Goal: Task Accomplishment & Management: Manage account settings

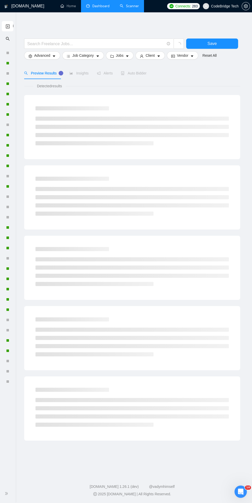
click at [88, 6] on link "Dashboard" at bounding box center [97, 6] width 23 height 4
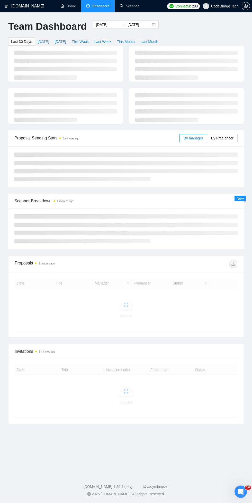
click at [43, 43] on span "[DATE]" at bounding box center [43, 42] width 11 height 6
type input "[DATE]"
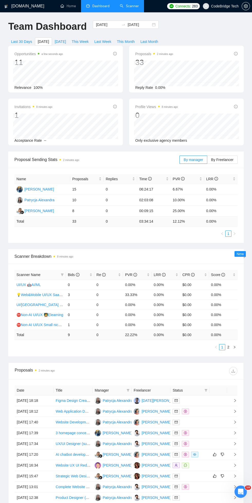
click at [121, 6] on link "Scanner" at bounding box center [129, 6] width 19 height 4
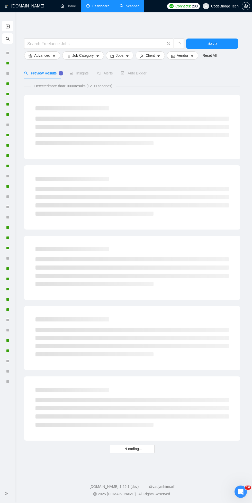
click at [7, 39] on icon "search" at bounding box center [8, 39] width 4 height 4
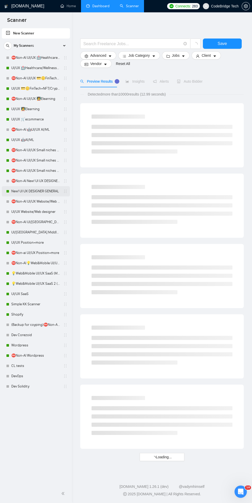
click at [21, 191] on link "New! UI UX DESIGNER GENERAL" at bounding box center [35, 191] width 49 height 10
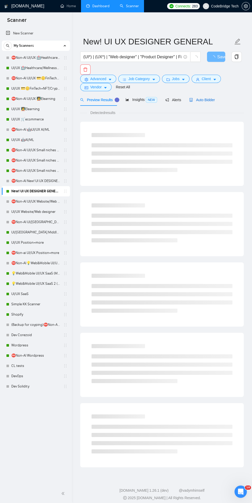
click at [196, 100] on span "Auto Bidder" at bounding box center [201, 100] width 25 height 4
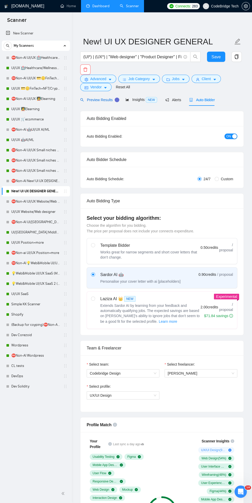
click at [96, 100] on span "Preview Results" at bounding box center [98, 100] width 37 height 4
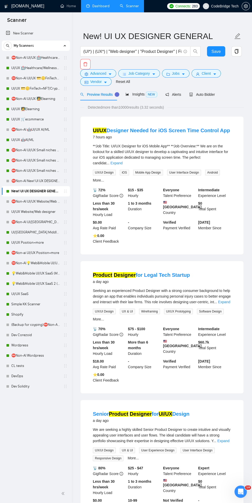
scroll to position [12, 0]
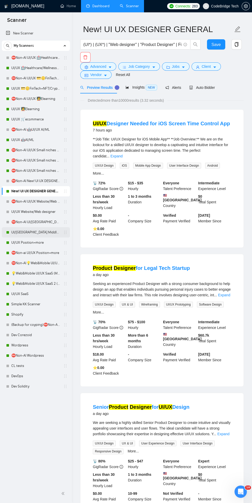
click at [18, 232] on link "UI/[GEOGRAPHIC_DATA] Middle - [GEOGRAPHIC_DATA], [GEOGRAPHIC_DATA], [GEOGRAPHIC…" at bounding box center [35, 232] width 49 height 10
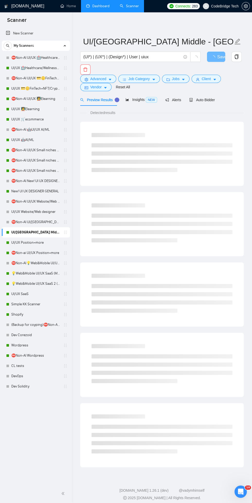
click at [194, 112] on div "Detected results" at bounding box center [161, 113] width 163 height 6
click at [199, 101] on span "Auto Bidder" at bounding box center [201, 100] width 25 height 4
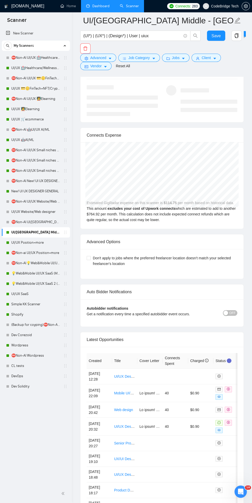
scroll to position [1406, 0]
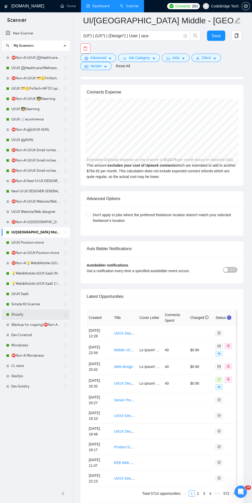
click at [13, 314] on link "Shopify" at bounding box center [35, 315] width 49 height 10
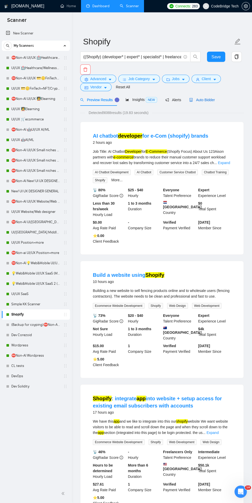
click at [196, 98] on span "Auto Bidder" at bounding box center [201, 100] width 25 height 4
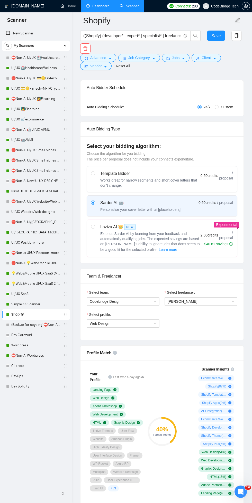
scroll to position [75, 0]
click at [90, 7] on link "Dashboard" at bounding box center [97, 6] width 23 height 4
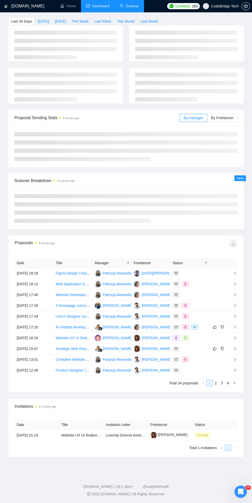
scroll to position [4, 0]
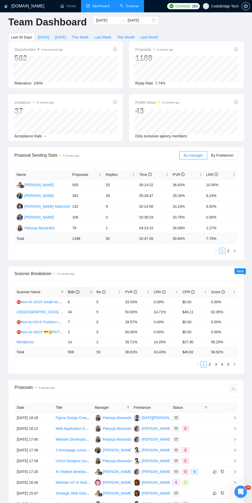
click at [71, 292] on span "Bids" at bounding box center [74, 292] width 12 height 4
click at [62, 292] on icon "filter" at bounding box center [62, 292] width 3 height 3
click at [59, 279] on div "Scanner Breakdown 12 minutes ago" at bounding box center [125, 273] width 223 height 15
click at [71, 292] on span "Bids" at bounding box center [74, 292] width 12 height 4
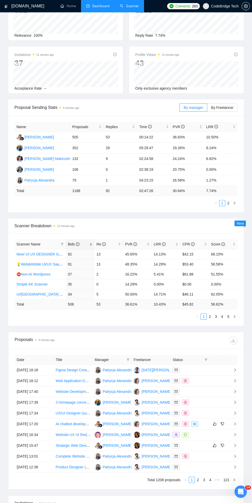
scroll to position [61, 0]
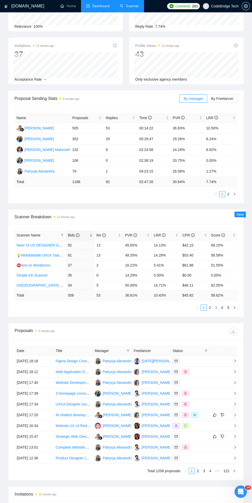
click at [214, 308] on link "3" at bounding box center [216, 308] width 6 height 6
click at [207, 307] on link "2" at bounding box center [210, 308] width 6 height 6
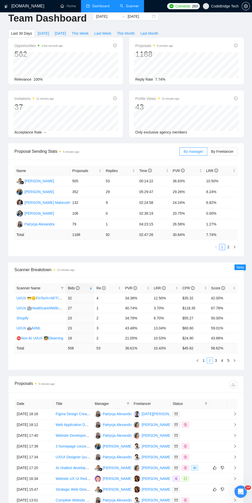
scroll to position [0, 0]
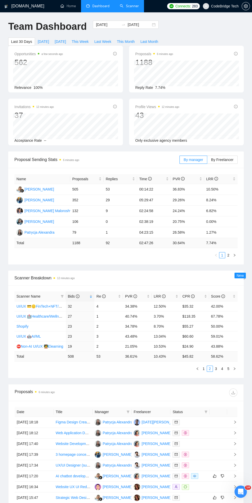
click at [126, 7] on link "Scanner" at bounding box center [129, 6] width 19 height 4
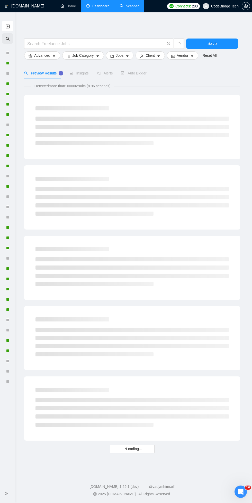
click at [7, 39] on icon "search" at bounding box center [8, 39] width 4 height 4
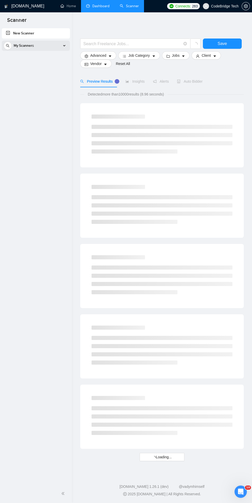
click at [30, 48] on span "My Scanners" at bounding box center [24, 46] width 20 height 10
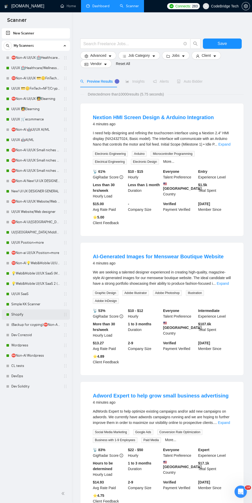
click at [18, 313] on link "Shopify" at bounding box center [35, 315] width 49 height 10
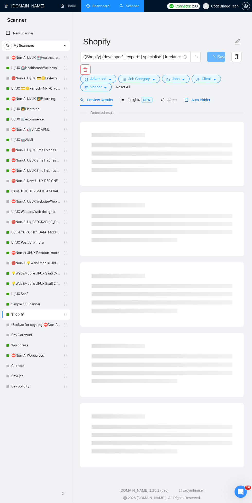
click at [195, 103] on div "Auto Bidder" at bounding box center [196, 100] width 25 height 6
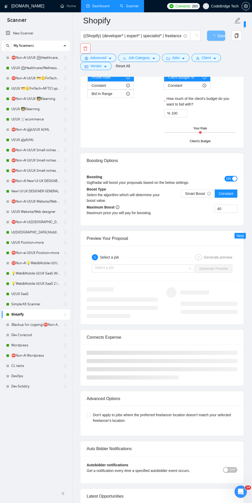
scroll to position [890, 0]
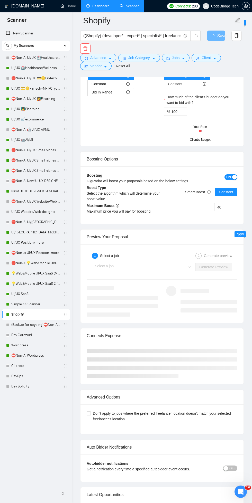
click at [228, 177] on span "ON" at bounding box center [228, 177] width 5 height 6
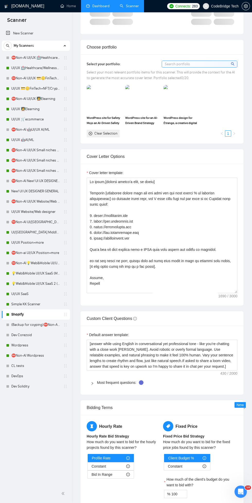
scroll to position [0, 0]
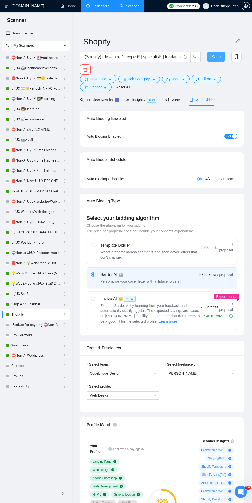
click at [212, 54] on span "Save" at bounding box center [215, 57] width 9 height 6
click at [14, 192] on link "New! UI UX DESIGNER GENERAL" at bounding box center [35, 191] width 49 height 10
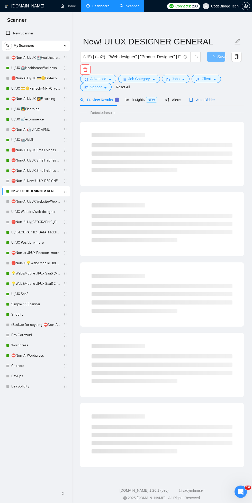
click at [196, 99] on span "Auto Bidder" at bounding box center [201, 100] width 25 height 4
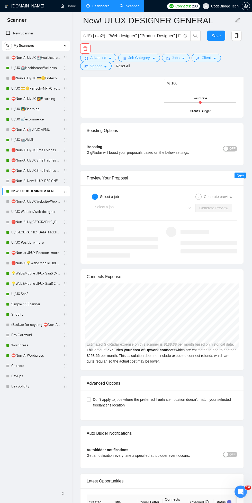
scroll to position [1198, 0]
